Goal: Information Seeking & Learning: Find specific fact

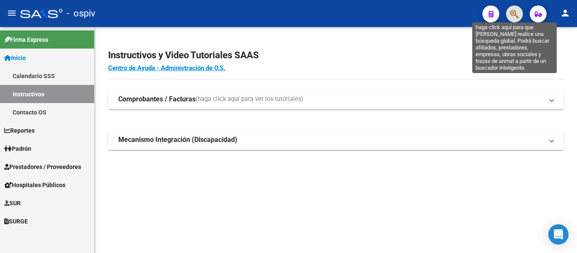
click at [512, 14] on icon "button" at bounding box center [515, 14] width 8 height 10
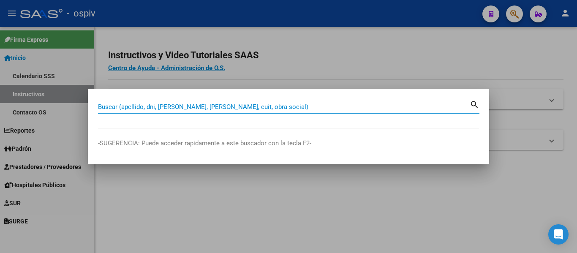
click at [150, 107] on input "Buscar (apellido, dni, [PERSON_NAME], [PERSON_NAME], cuit, obra social)" at bounding box center [284, 107] width 372 height 8
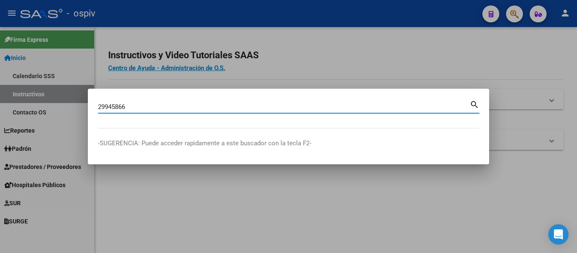
type input "29945866"
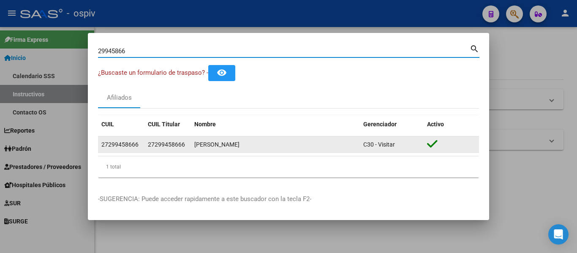
click at [234, 147] on div "[PERSON_NAME]" at bounding box center [275, 145] width 162 height 10
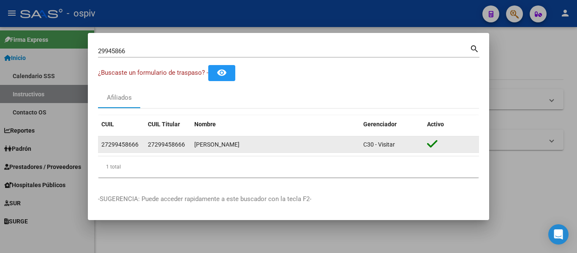
click at [234, 147] on div "[PERSON_NAME]" at bounding box center [275, 145] width 162 height 10
click at [129, 140] on div "27299458666" at bounding box center [119, 145] width 37 height 10
click at [315, 143] on div "[PERSON_NAME]" at bounding box center [275, 145] width 162 height 10
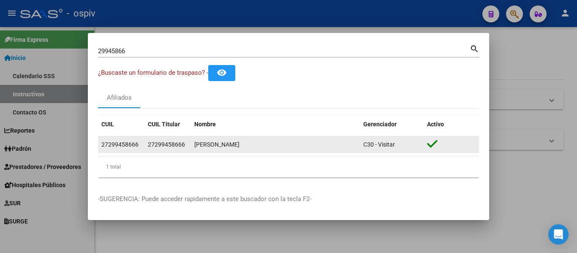
click at [444, 147] on div at bounding box center [451, 144] width 49 height 13
click at [220, 147] on div "[PERSON_NAME]" at bounding box center [275, 145] width 162 height 10
click at [221, 146] on div "[PERSON_NAME]" at bounding box center [275, 145] width 162 height 10
drag, startPoint x: 184, startPoint y: 145, endPoint x: 144, endPoint y: 145, distance: 40.6
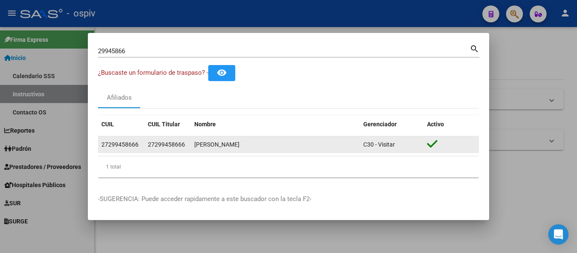
click at [144, 145] on datatable-body-cell "27299458666" at bounding box center [121, 145] width 46 height 16
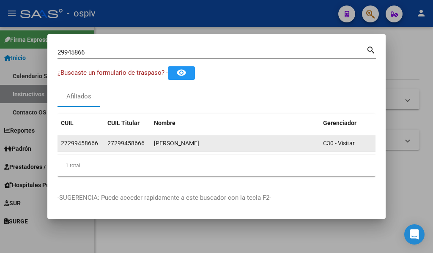
click at [174, 140] on div "[PERSON_NAME]" at bounding box center [235, 144] width 162 height 10
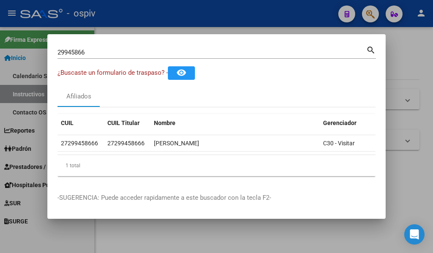
scroll to position [0, 54]
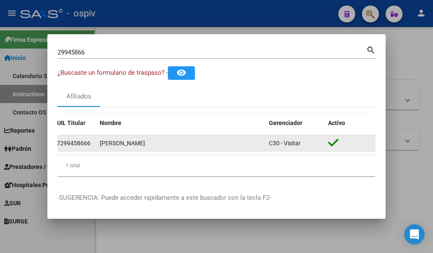
click at [337, 139] on icon at bounding box center [333, 143] width 11 height 12
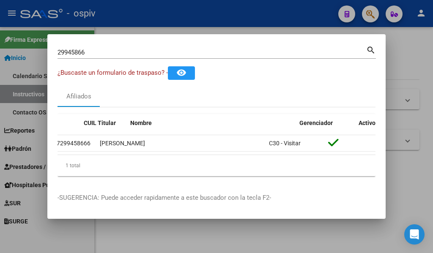
scroll to position [0, 0]
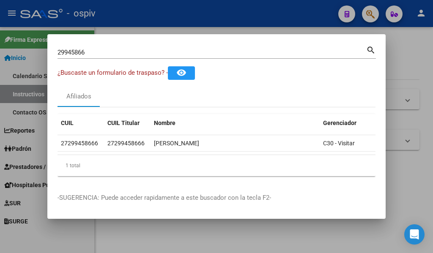
click at [71, 171] on div "1 total" at bounding box center [216, 165] width 318 height 21
